Goal: Task Accomplishment & Management: Use online tool/utility

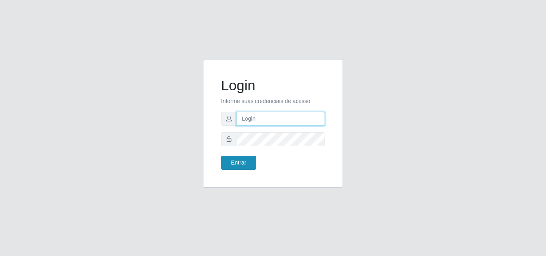
type input "[EMAIL_ADDRESS][DOMAIN_NAME]"
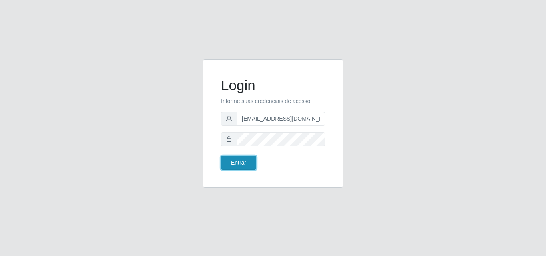
click at [239, 165] on button "Entrar" at bounding box center [238, 163] width 35 height 14
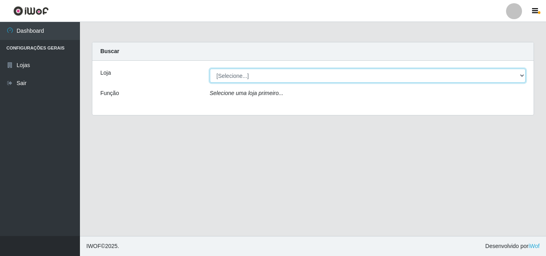
click at [525, 74] on select "[Selecione...] Rede Potiguar 1 - Macaíba" at bounding box center [368, 76] width 316 height 14
select select "100"
click at [210, 69] on select "[Selecione...] Rede Potiguar 1 - Macaíba" at bounding box center [368, 76] width 316 height 14
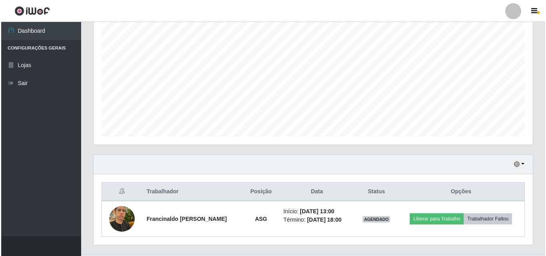
scroll to position [168, 0]
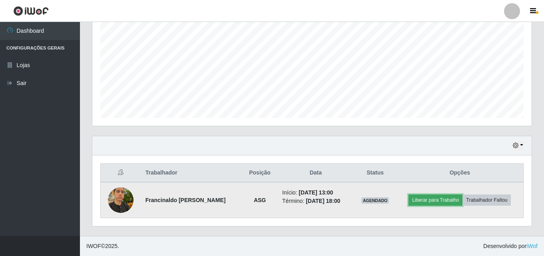
click at [424, 197] on button "Liberar para Trabalho" at bounding box center [435, 200] width 54 height 11
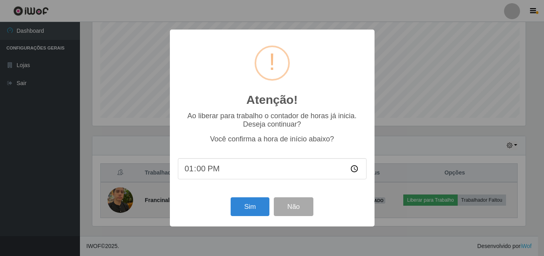
scroll to position [166, 435]
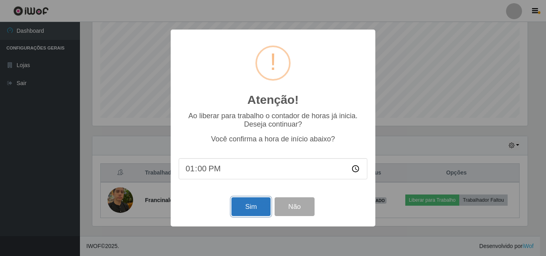
click at [257, 201] on button "Sim" at bounding box center [250, 206] width 39 height 19
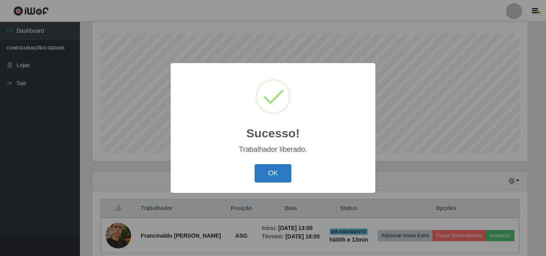
click at [267, 173] on button "OK" at bounding box center [273, 173] width 37 height 19
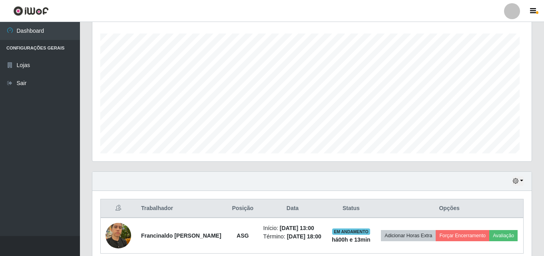
scroll to position [166, 439]
